Goal: Navigation & Orientation: Find specific page/section

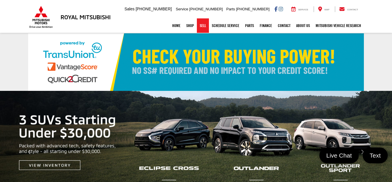
click at [200, 25] on link "Sell" at bounding box center [203, 25] width 12 height 14
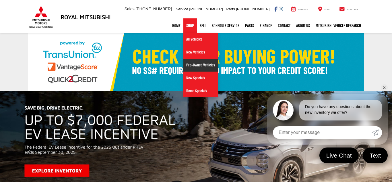
click at [190, 64] on link "Pre-Owned Vehicles" at bounding box center [200, 65] width 34 height 13
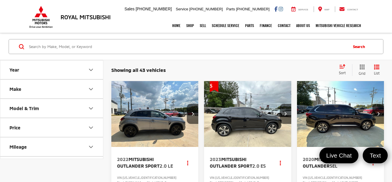
click at [92, 108] on icon "Model & Trim" at bounding box center [90, 108] width 7 height 7
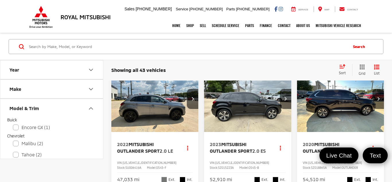
scroll to position [9, 0]
